Goal: Transaction & Acquisition: Purchase product/service

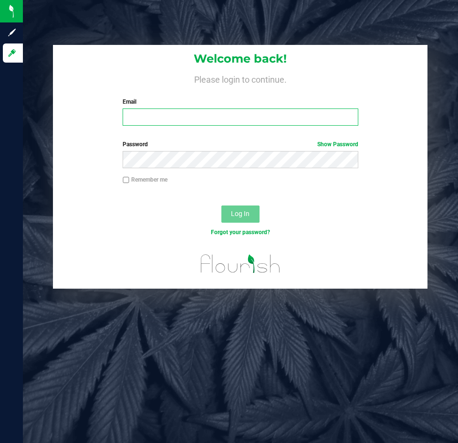
click at [148, 116] on input "Email" at bounding box center [240, 116] width 235 height 17
type input "[EMAIL_ADDRESS][DOMAIN_NAME]"
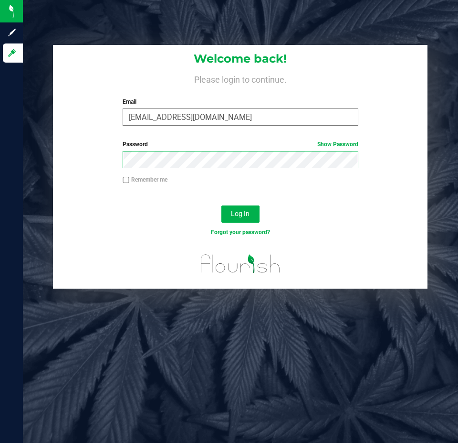
click at [221, 205] on button "Log In" at bounding box center [240, 213] width 38 height 17
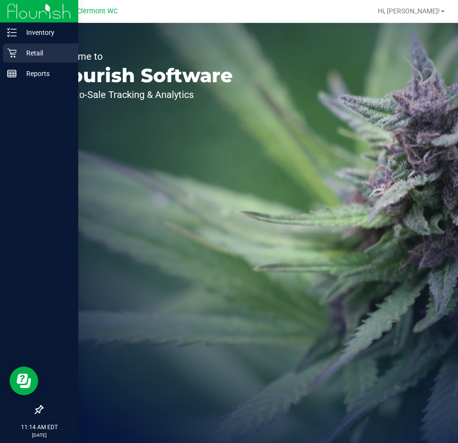
click at [35, 52] on p "Retail" at bounding box center [45, 52] width 57 height 11
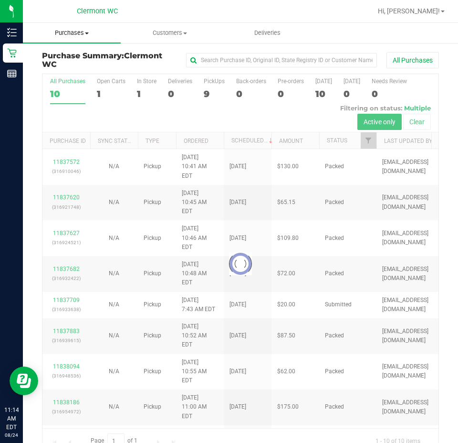
click at [88, 34] on span "Purchases" at bounding box center [72, 33] width 98 height 9
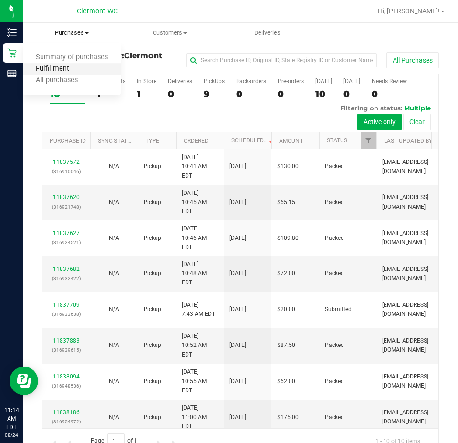
click at [63, 68] on span "Fulfillment" at bounding box center [52, 69] width 59 height 8
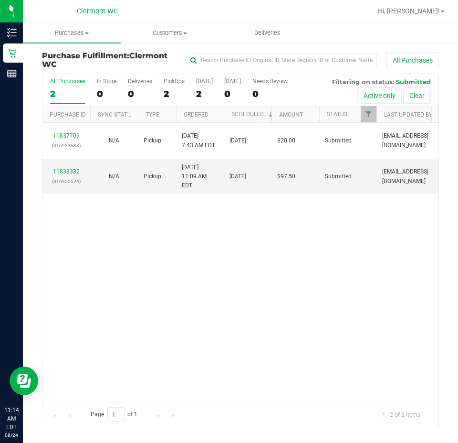
click at [197, 269] on div "11837709 (316933638) N/A Pickup 8/24/2025 7:43 AM EDT 8/24/2025 $20.00 Submitte…" at bounding box center [240, 262] width 396 height 279
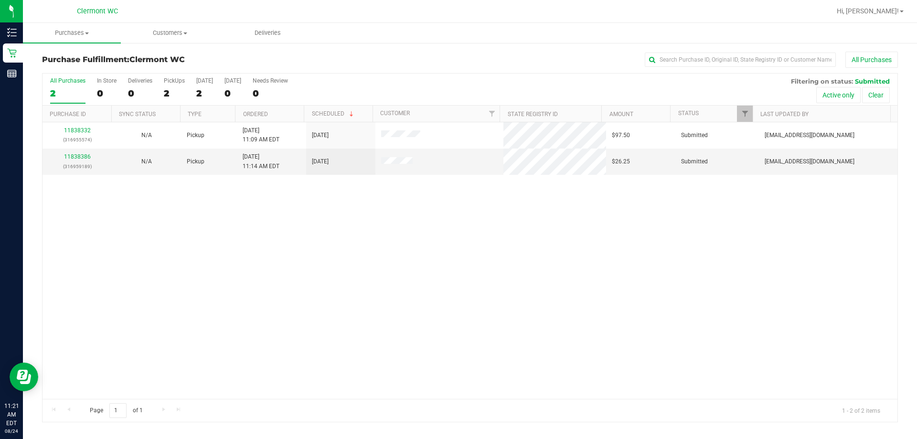
click at [54, 78] on div "All Purchases" at bounding box center [67, 80] width 35 height 7
click at [0, 0] on input "All Purchases 2" at bounding box center [0, 0] width 0 height 0
click at [28, 49] on div "Purchase Fulfillment: Clermont WC All Purchases All Purchases 2 In Store 0 Deli…" at bounding box center [470, 237] width 894 height 390
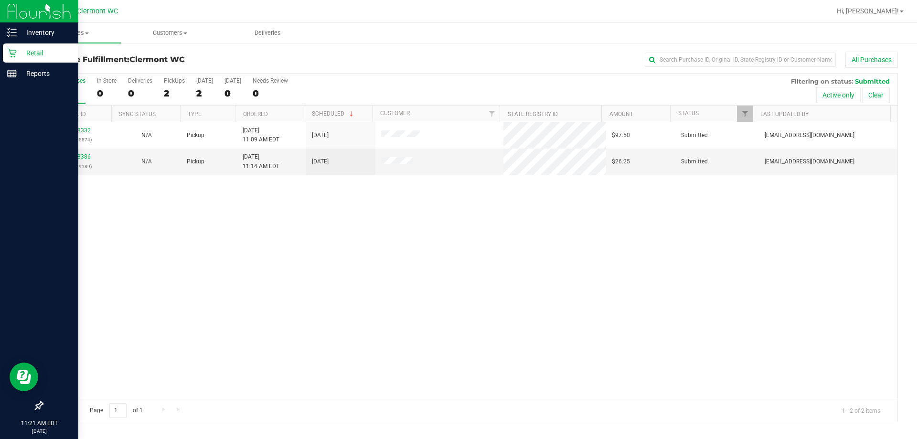
click at [21, 49] on p "Retail" at bounding box center [45, 52] width 57 height 11
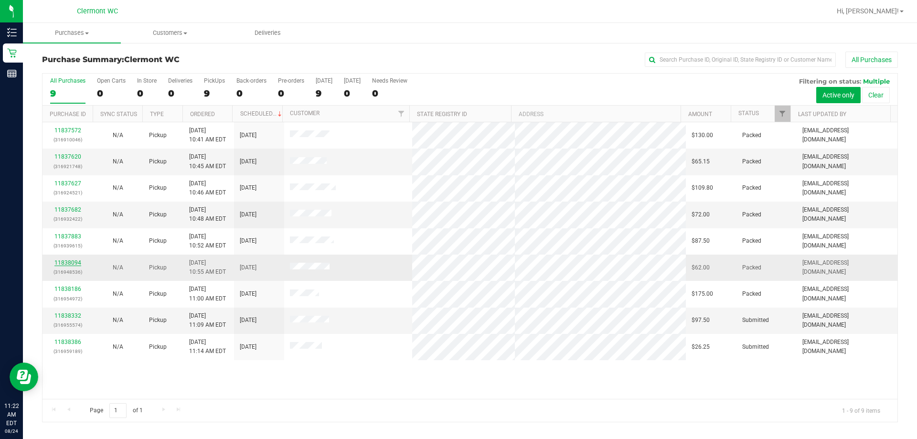
click at [69, 262] on link "11838094" at bounding box center [67, 262] width 27 height 7
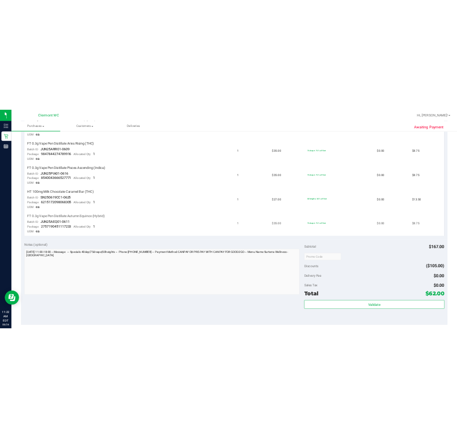
scroll to position [334, 0]
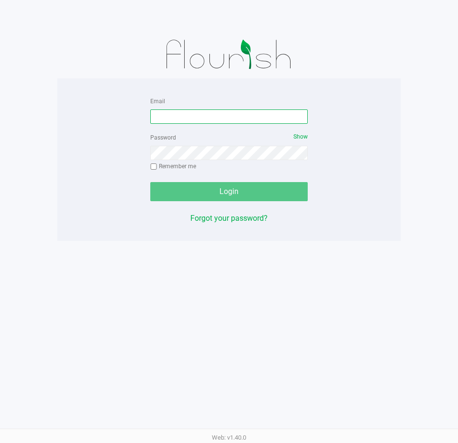
click at [192, 122] on input "Email" at bounding box center [229, 116] width 158 height 14
type input "[EMAIL_ADDRESS][DOMAIN_NAME]"
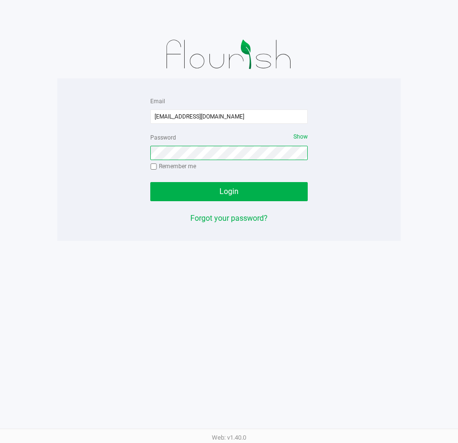
click at [150, 182] on button "Login" at bounding box center [229, 191] width 158 height 19
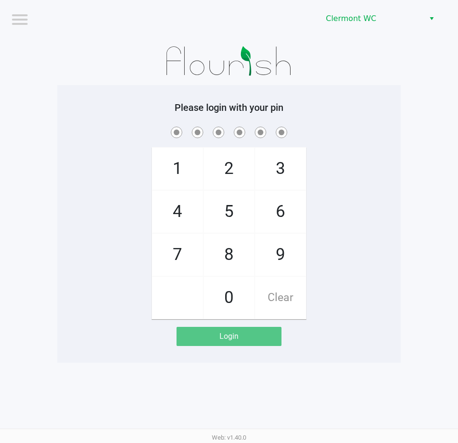
click at [232, 212] on span "5" at bounding box center [229, 211] width 51 height 42
checkbox input "true"
drag, startPoint x: 229, startPoint y: 213, endPoint x: 225, endPoint y: 193, distance: 20.4
click at [228, 213] on span "5" at bounding box center [229, 211] width 51 height 42
checkbox input "true"
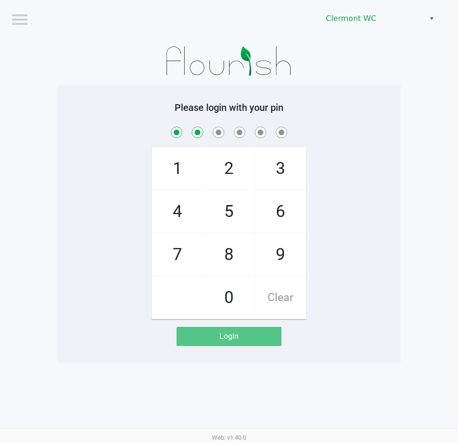
click at [226, 182] on span "2" at bounding box center [229, 169] width 51 height 42
checkbox input "true"
drag, startPoint x: 179, startPoint y: 163, endPoint x: 267, endPoint y: 262, distance: 132.5
click at [182, 166] on span "1" at bounding box center [177, 169] width 51 height 42
checkbox input "true"
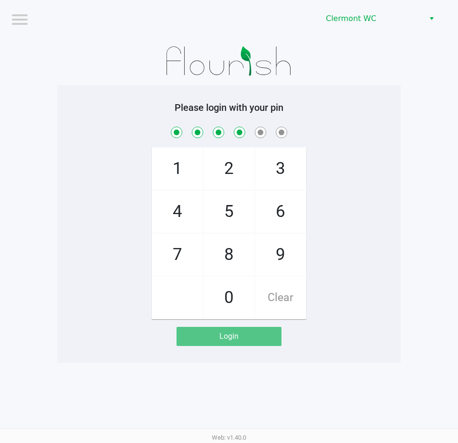
click at [289, 248] on span "9" at bounding box center [280, 254] width 51 height 42
checkbox input "true"
click at [232, 168] on span "2" at bounding box center [229, 169] width 51 height 42
checkbox input "true"
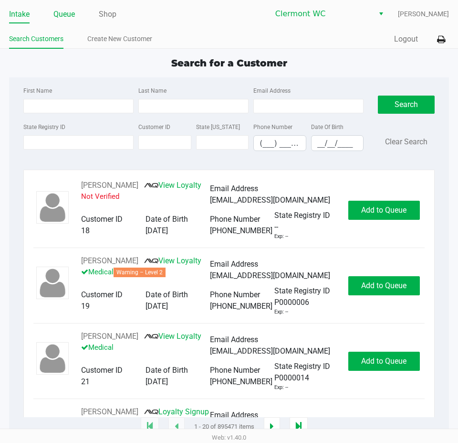
click at [67, 11] on link "Queue" at bounding box center [63, 14] width 21 height 13
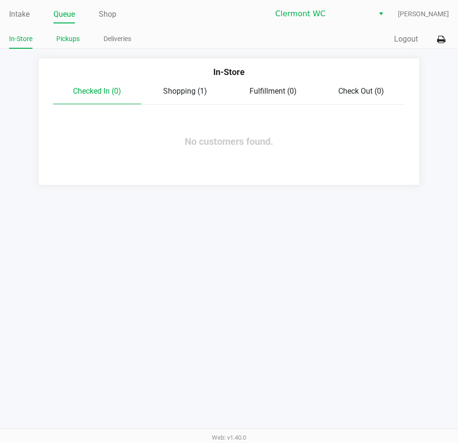
click at [66, 38] on link "Pickups" at bounding box center [67, 39] width 23 height 12
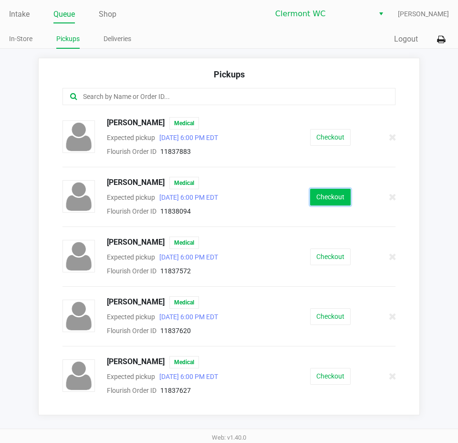
click at [325, 193] on button "Checkout" at bounding box center [330, 197] width 41 height 17
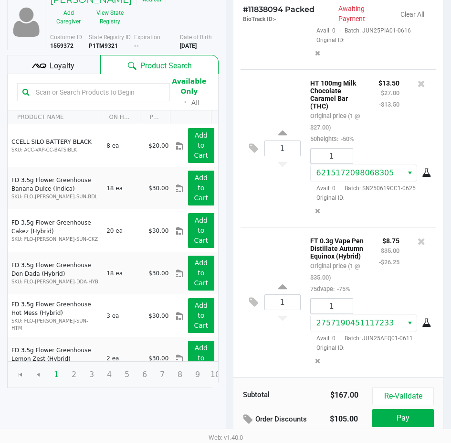
scroll to position [121, 0]
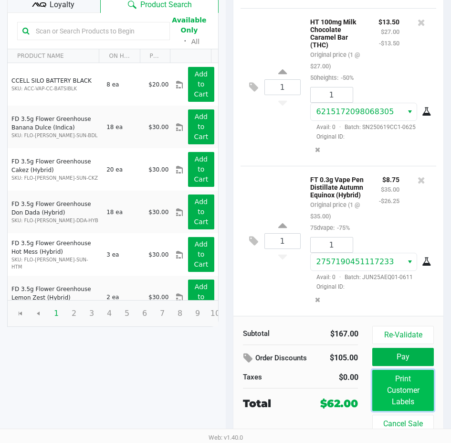
click at [400, 385] on button "Print Customer Labels" at bounding box center [402, 389] width 61 height 41
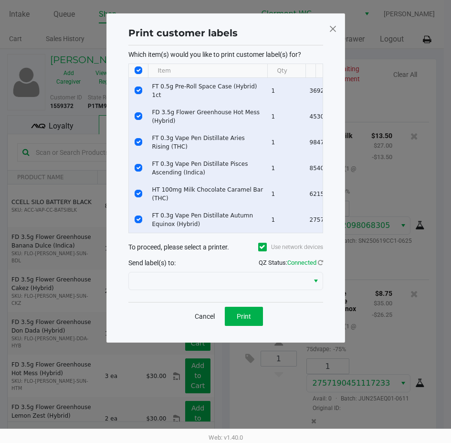
scroll to position [0, 0]
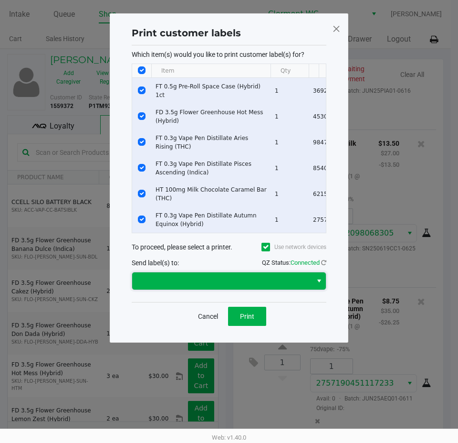
click at [241, 286] on span at bounding box center [222, 280] width 169 height 11
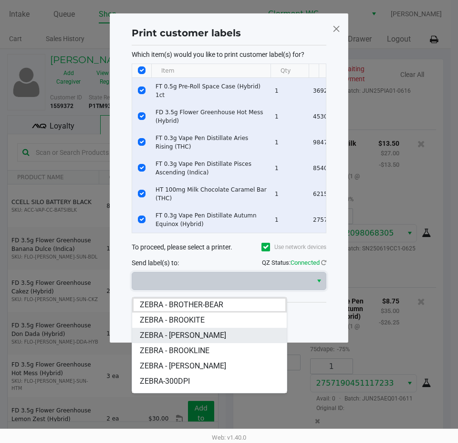
click at [207, 337] on span "ZEBRA - [PERSON_NAME]" at bounding box center [183, 334] width 86 height 11
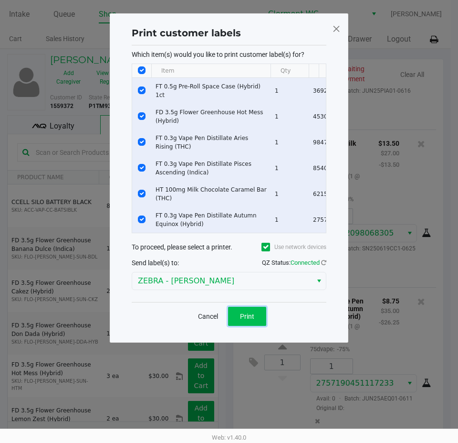
click at [245, 319] on span "Print" at bounding box center [247, 316] width 14 height 8
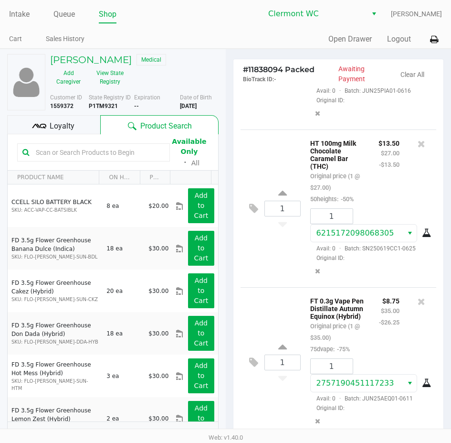
scroll to position [121, 0]
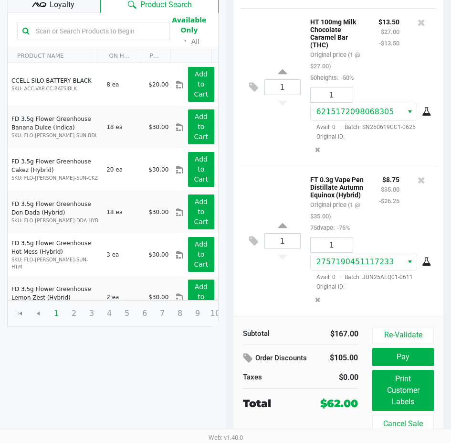
click at [409, 392] on button "Print Customer Labels" at bounding box center [402, 389] width 61 height 41
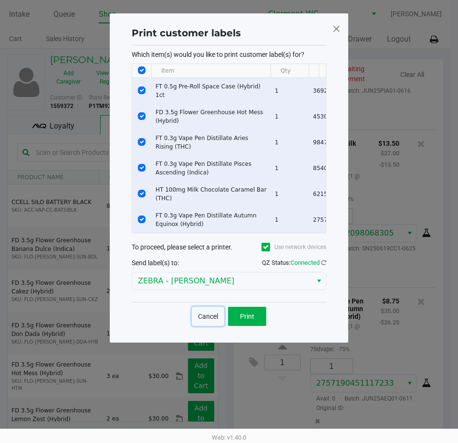
click at [198, 324] on button "Cancel" at bounding box center [208, 315] width 32 height 19
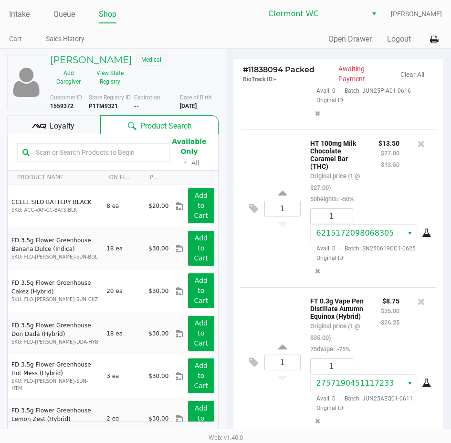
scroll to position [121, 0]
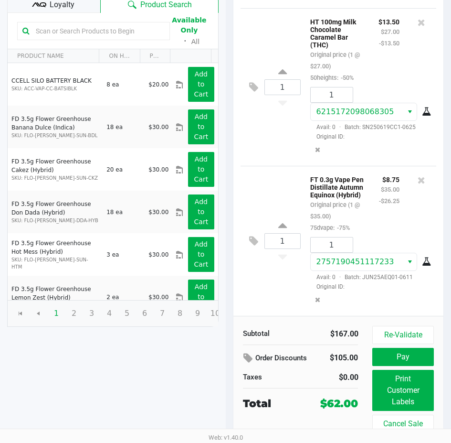
click at [54, 7] on span "Loyalty" at bounding box center [62, 4] width 25 height 11
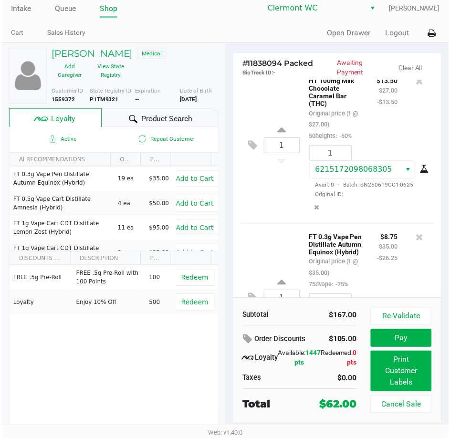
scroll to position [10, 0]
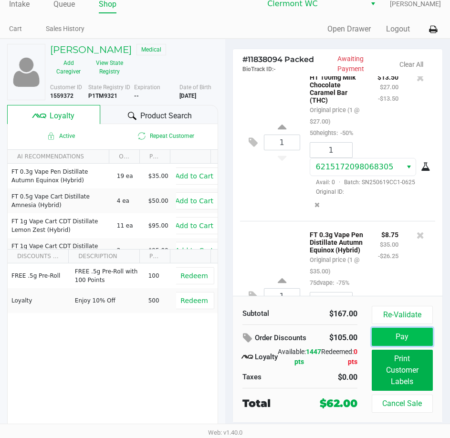
click at [419, 339] on button "Pay" at bounding box center [402, 337] width 61 height 18
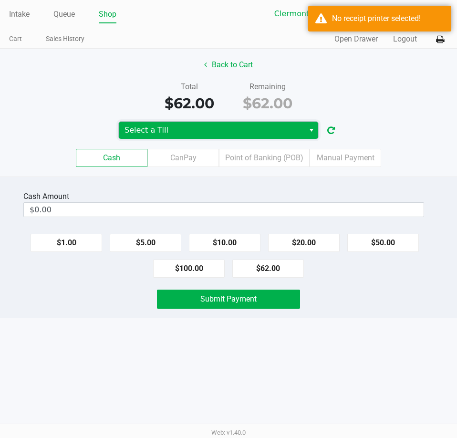
click at [265, 136] on span "Select a Till" at bounding box center [212, 130] width 174 height 11
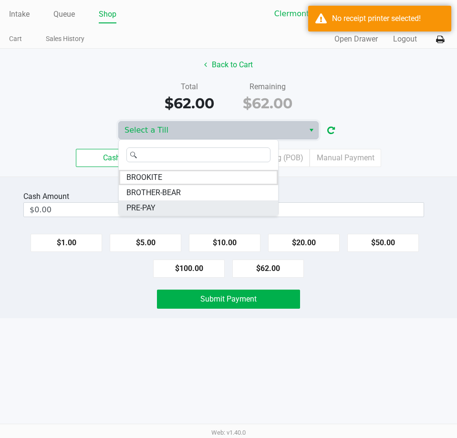
click at [212, 211] on li "PRE-PAY" at bounding box center [198, 207] width 159 height 15
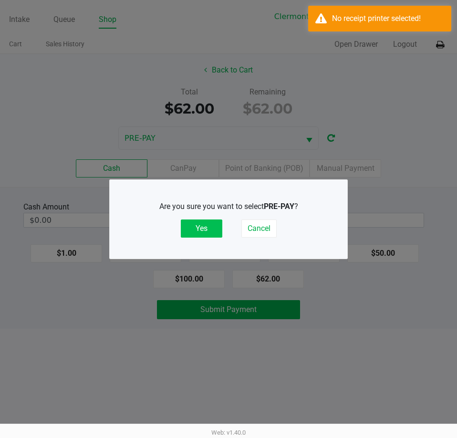
click at [205, 225] on button "Yes" at bounding box center [202, 229] width 42 height 18
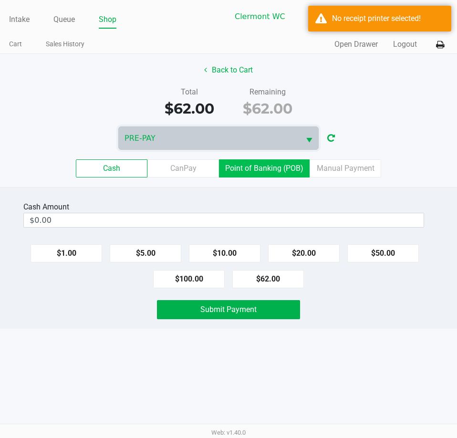
click at [278, 168] on label "Point of Banking (POB)" at bounding box center [264, 168] width 91 height 18
click at [0, 0] on 7 "Point of Banking (POB)" at bounding box center [0, 0] width 0 height 0
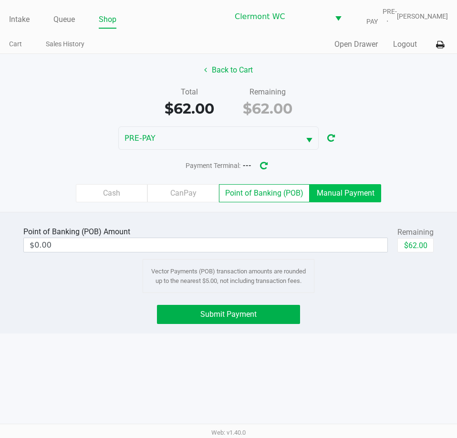
click at [361, 191] on label "Manual Payment" at bounding box center [346, 193] width 72 height 18
click at [0, 0] on 8 "Manual Payment" at bounding box center [0, 0] width 0 height 0
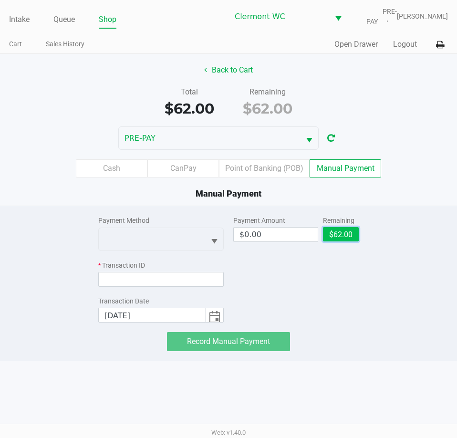
click at [348, 235] on button "$62.00" at bounding box center [341, 234] width 36 height 14
type input "$62.00"
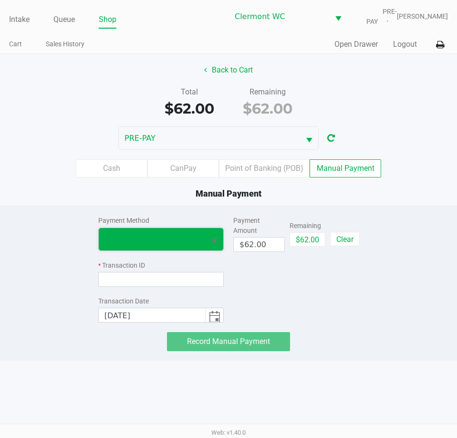
click at [199, 239] on span at bounding box center [152, 239] width 106 height 22
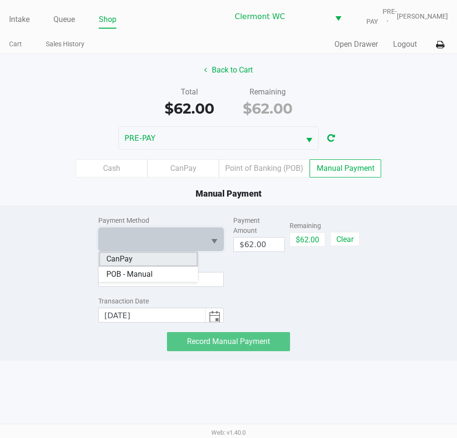
click at [169, 258] on li "CanPay" at bounding box center [148, 259] width 99 height 15
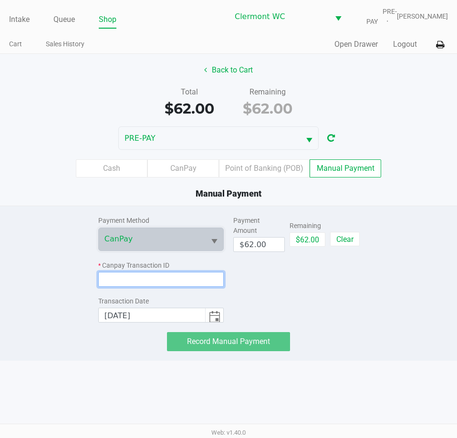
click at [170, 279] on input at bounding box center [161, 279] width 126 height 15
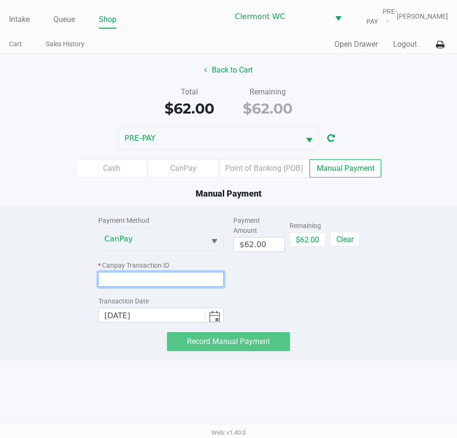
click at [190, 272] on input at bounding box center [161, 279] width 126 height 15
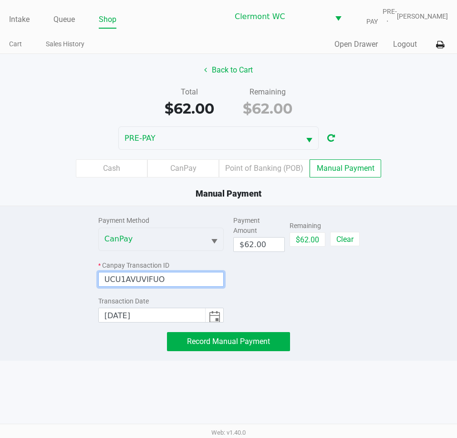
type input "UCU1AVUVIFUO"
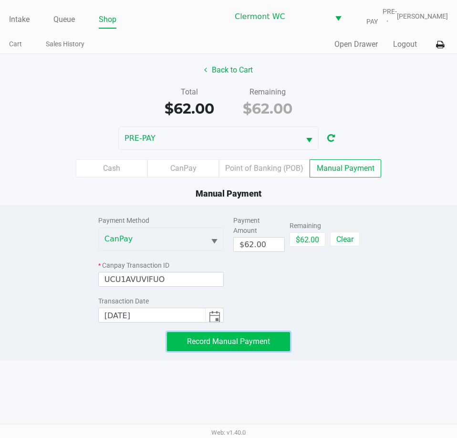
click at [227, 346] on button "Record Manual Payment" at bounding box center [228, 341] width 123 height 19
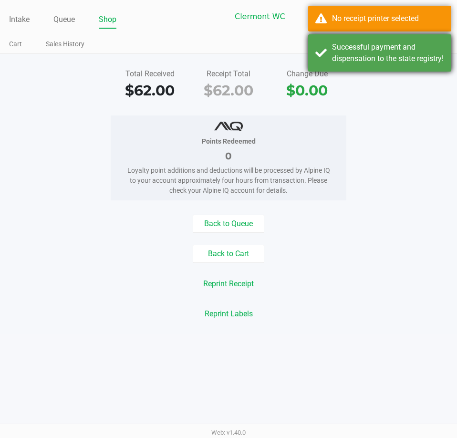
click at [327, 59] on div "Successful payment and dispensation to the state registry!" at bounding box center [379, 52] width 143 height 37
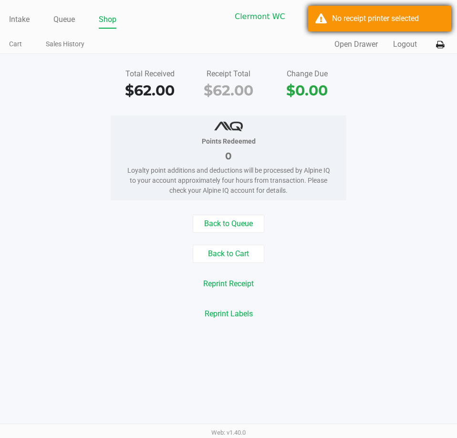
drag, startPoint x: 324, startPoint y: 18, endPoint x: 321, endPoint y: 23, distance: 5.8
click at [321, 23] on div "No receipt printer selected" at bounding box center [379, 19] width 143 height 26
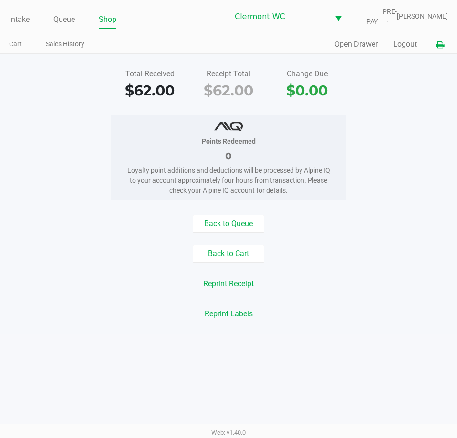
click at [445, 45] on button at bounding box center [440, 45] width 16 height 18
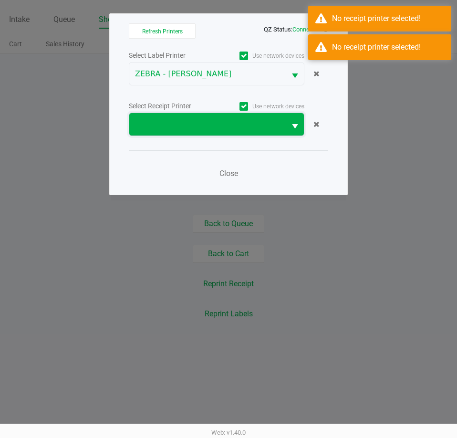
click at [208, 116] on span at bounding box center [207, 124] width 157 height 22
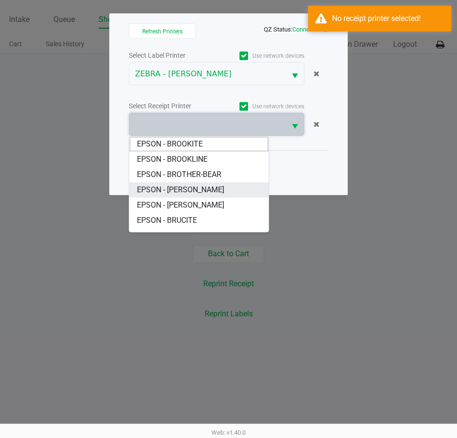
click at [211, 185] on span "EPSON - [PERSON_NAME]" at bounding box center [180, 189] width 87 height 11
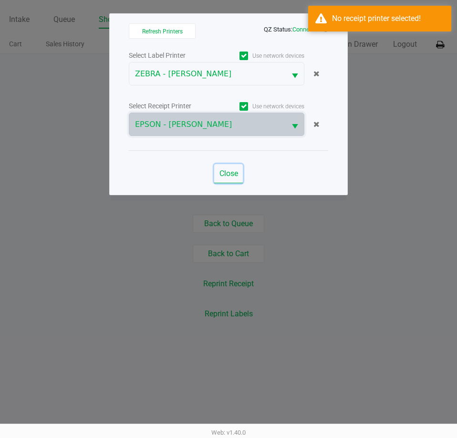
click at [221, 172] on span "Close" at bounding box center [229, 173] width 19 height 9
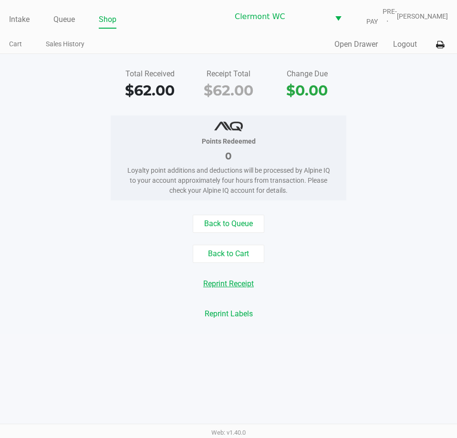
click at [231, 284] on button "Reprint Receipt" at bounding box center [228, 284] width 63 height 18
click at [21, 18] on link "Intake" at bounding box center [19, 19] width 21 height 13
